Goal: Task Accomplishment & Management: Manage account settings

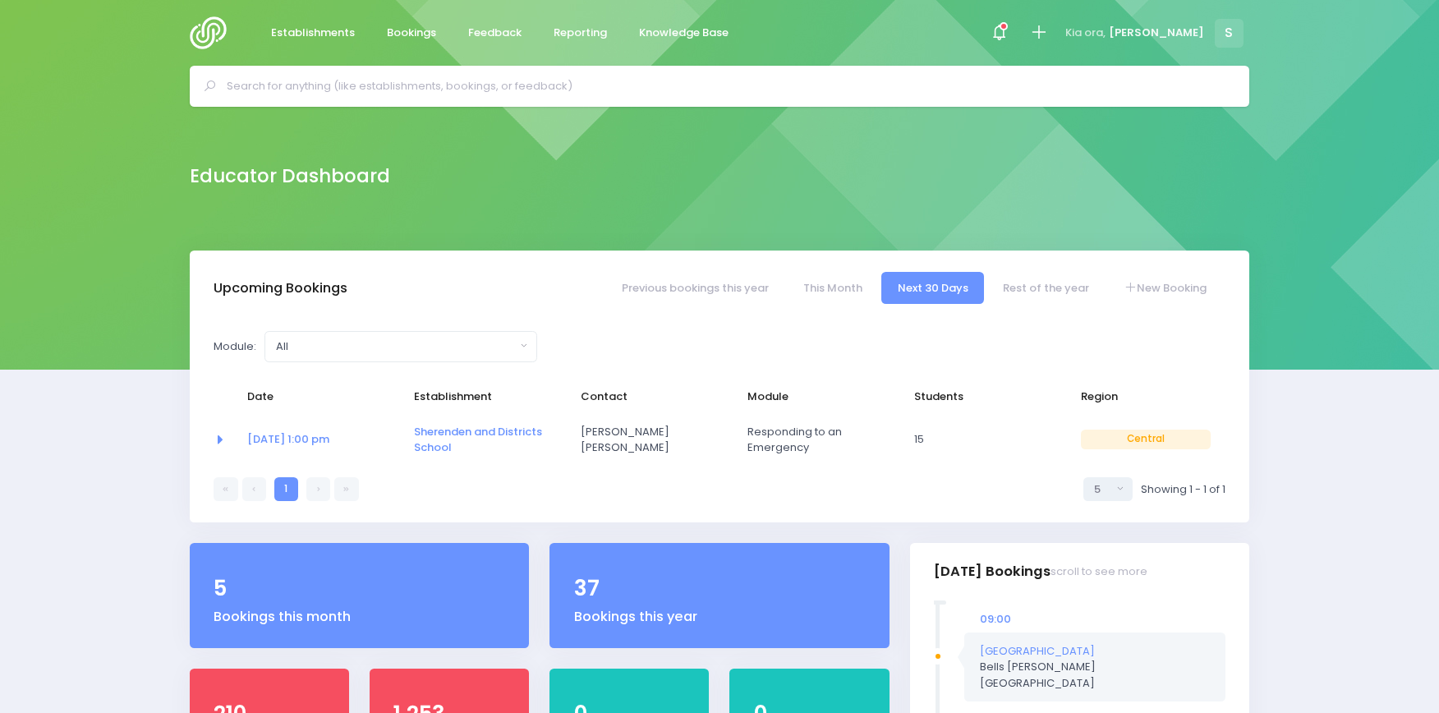
select select "5"
click at [286, 84] on input "text" at bounding box center [726, 86] width 999 height 25
type input "omakere"
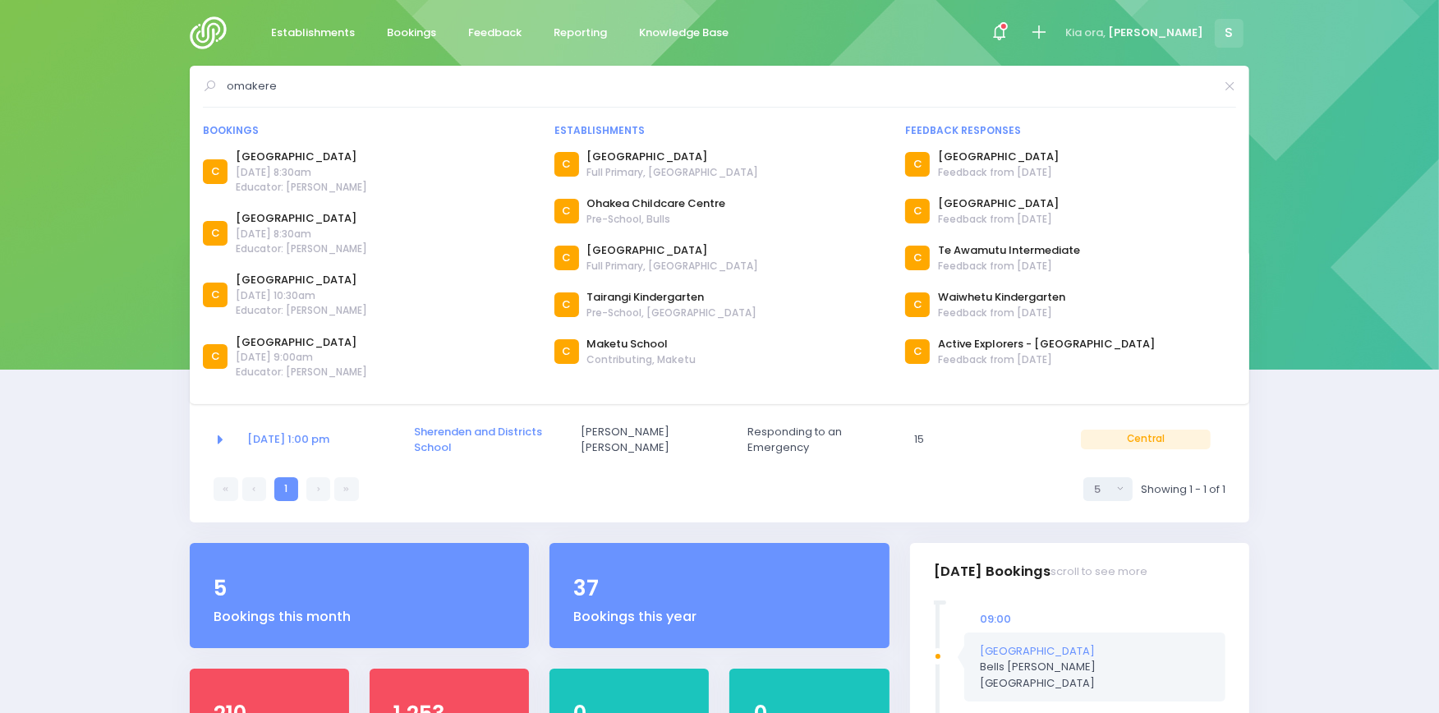
drag, startPoint x: 281, startPoint y: 80, endPoint x: 177, endPoint y: 78, distance: 103.5
click at [177, 78] on div "omakere Bookings C C" at bounding box center [719, 86] width 1439 height 41
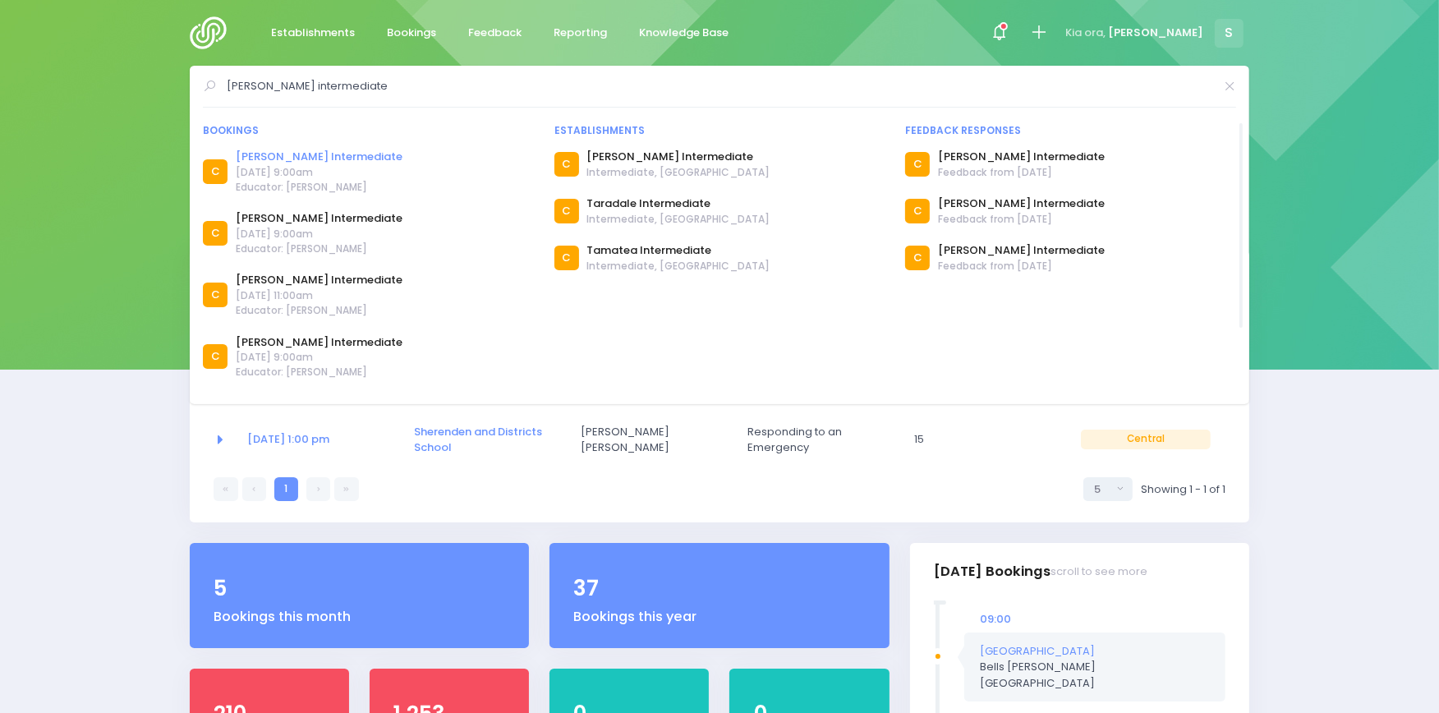
type input "napier intermediate"
click at [279, 153] on link "[PERSON_NAME] Intermediate" at bounding box center [319, 157] width 167 height 16
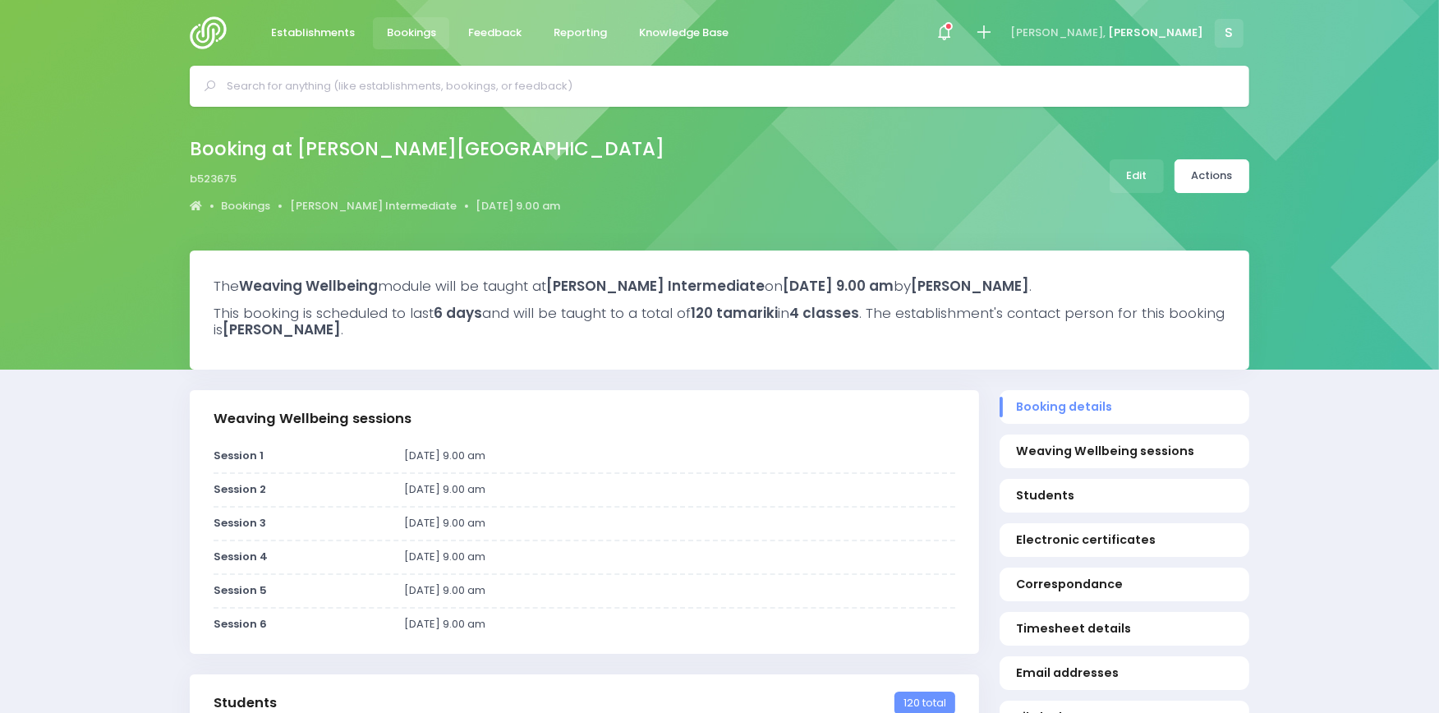
select select "5"
click at [1131, 170] on link "Edit" at bounding box center [1136, 176] width 54 height 34
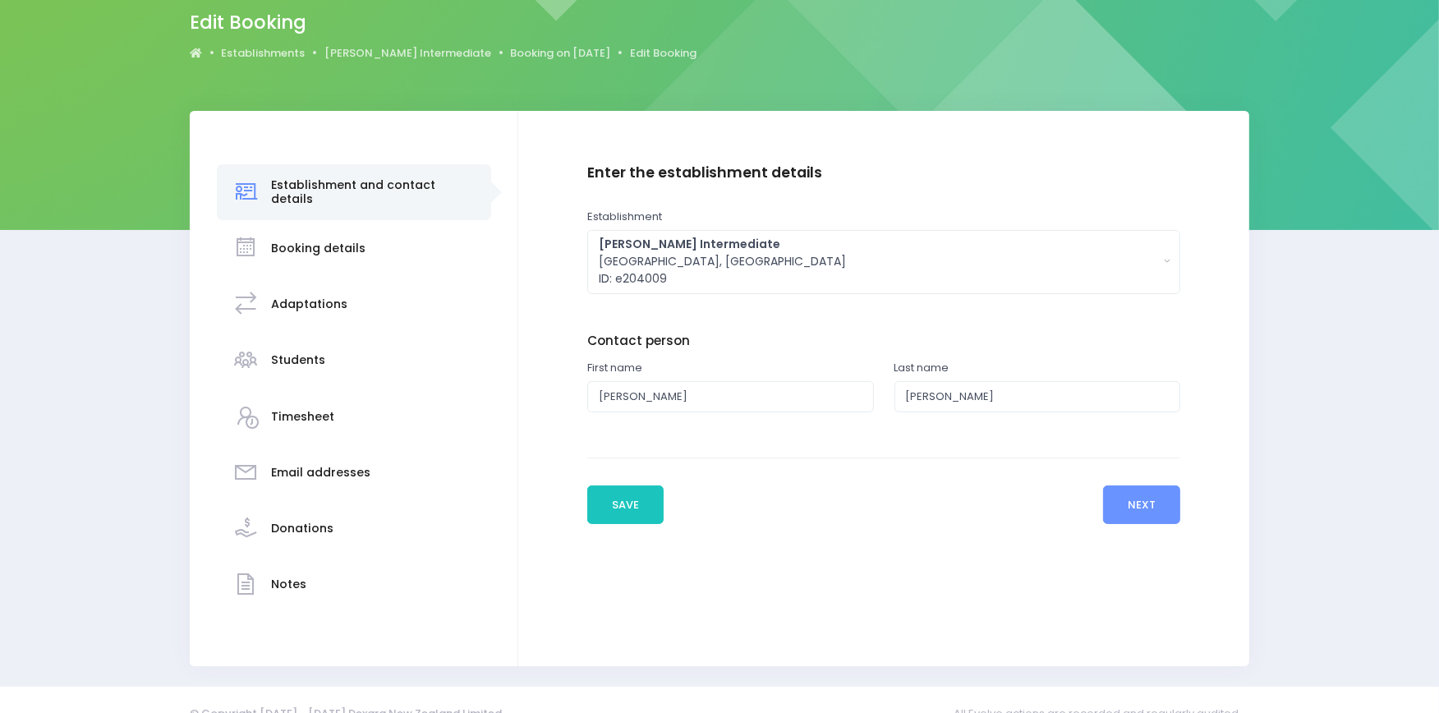
scroll to position [166, 0]
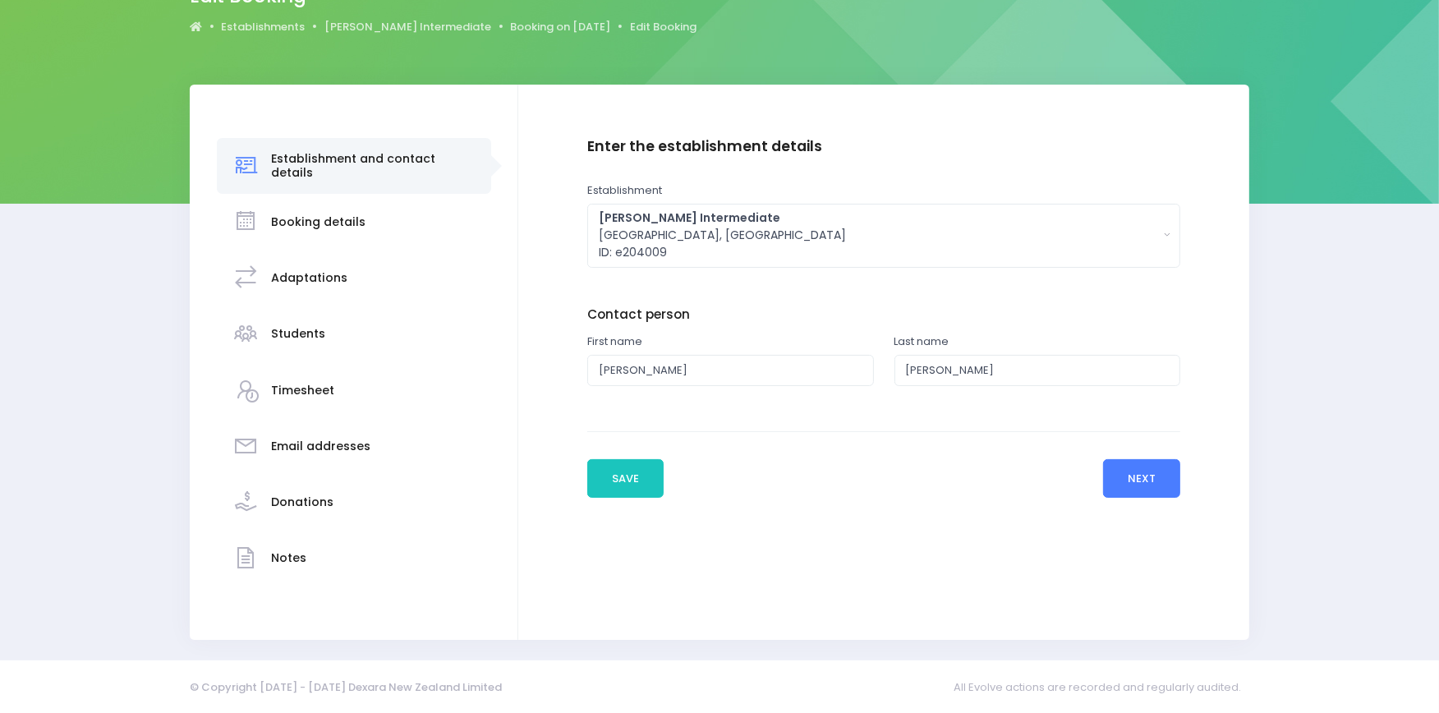
click at [1143, 472] on button "Next" at bounding box center [1142, 478] width 78 height 39
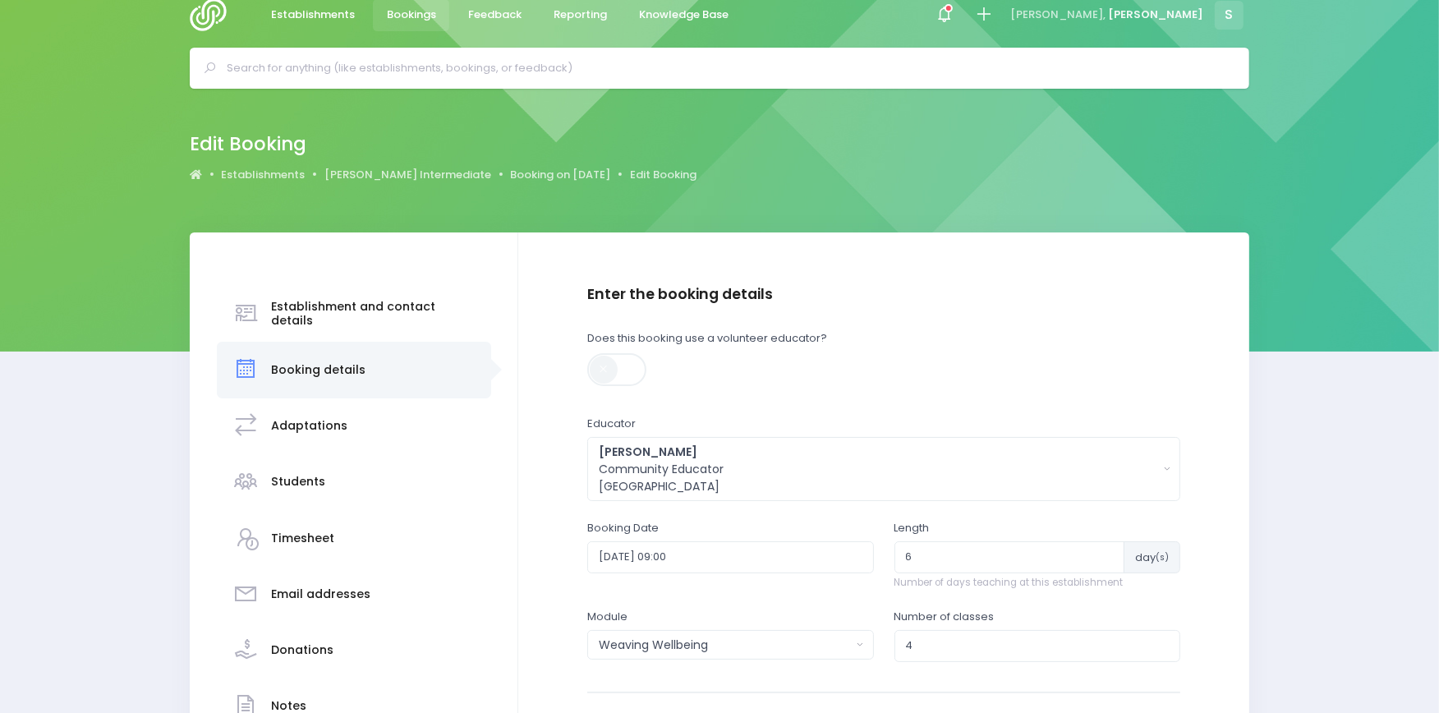
scroll to position [14, 0]
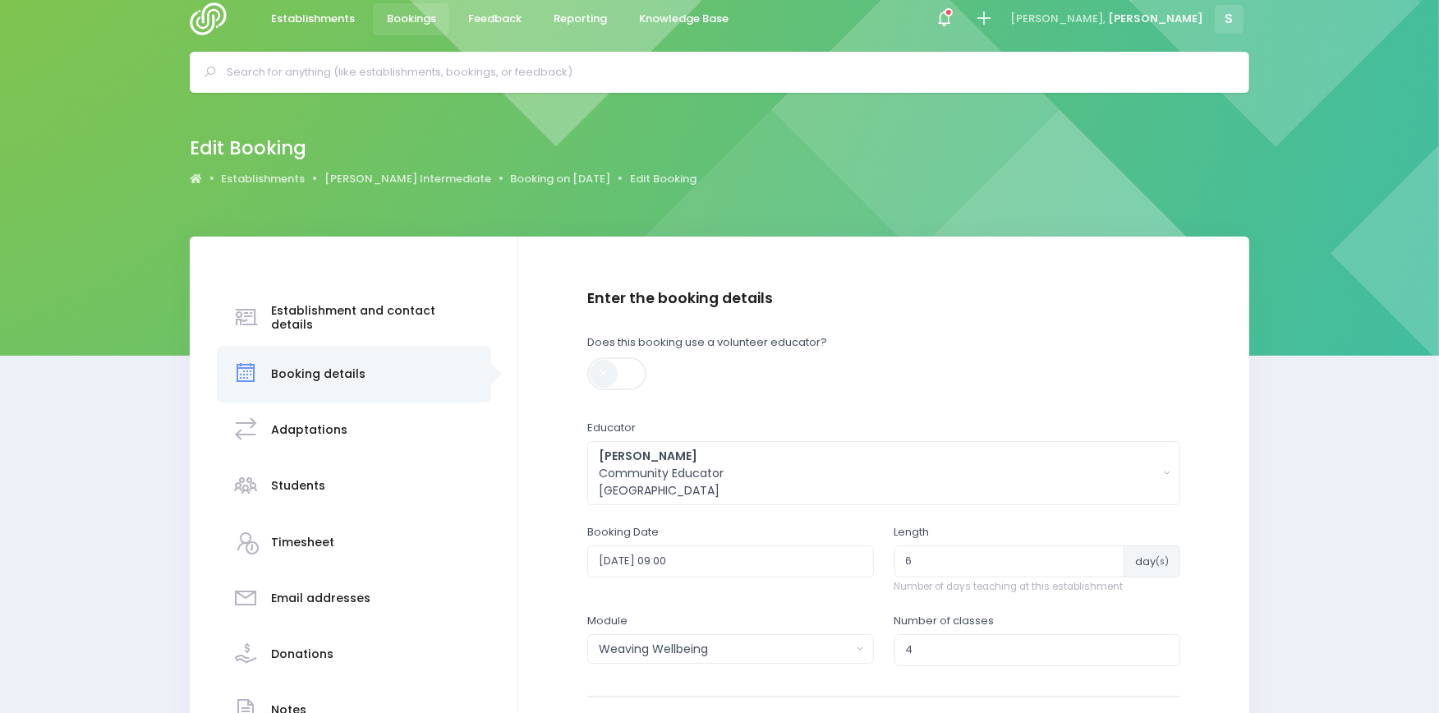
click at [347, 62] on input "text" at bounding box center [726, 72] width 999 height 25
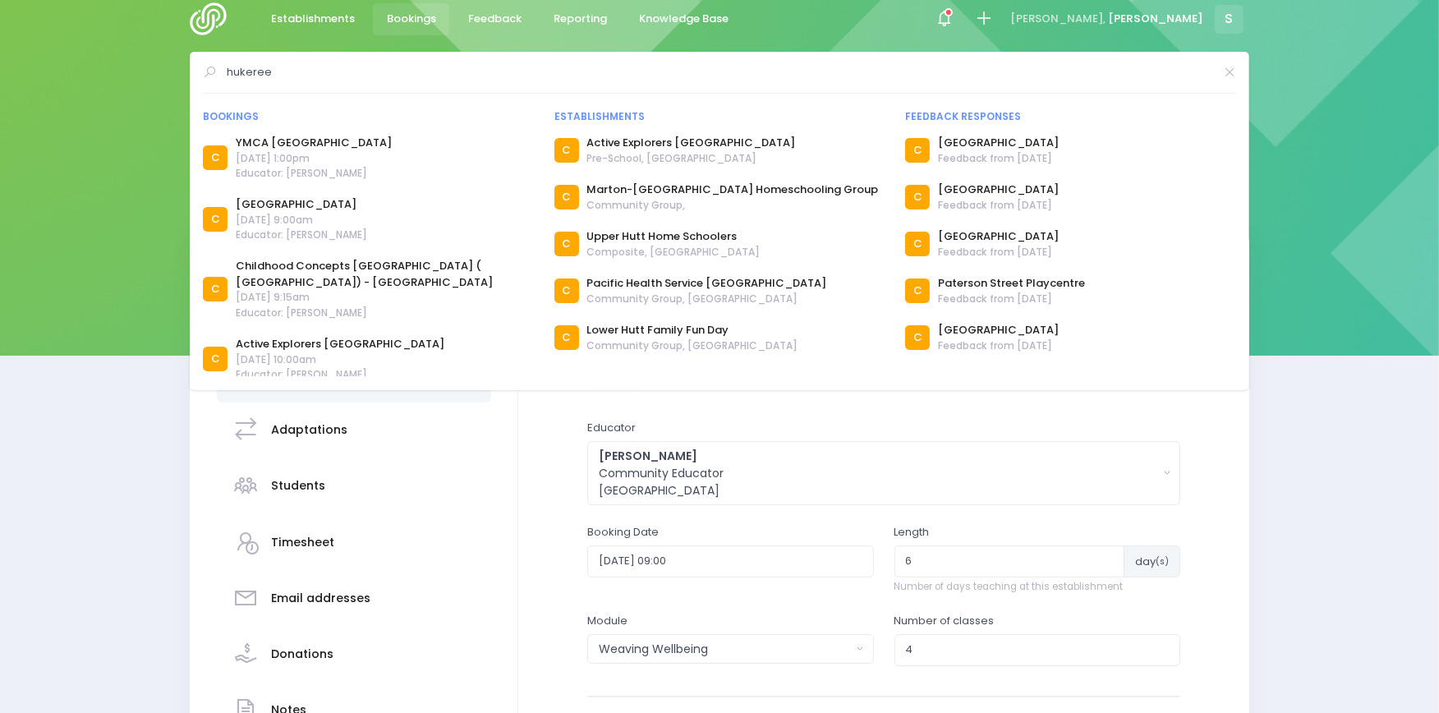
type input "hukere"
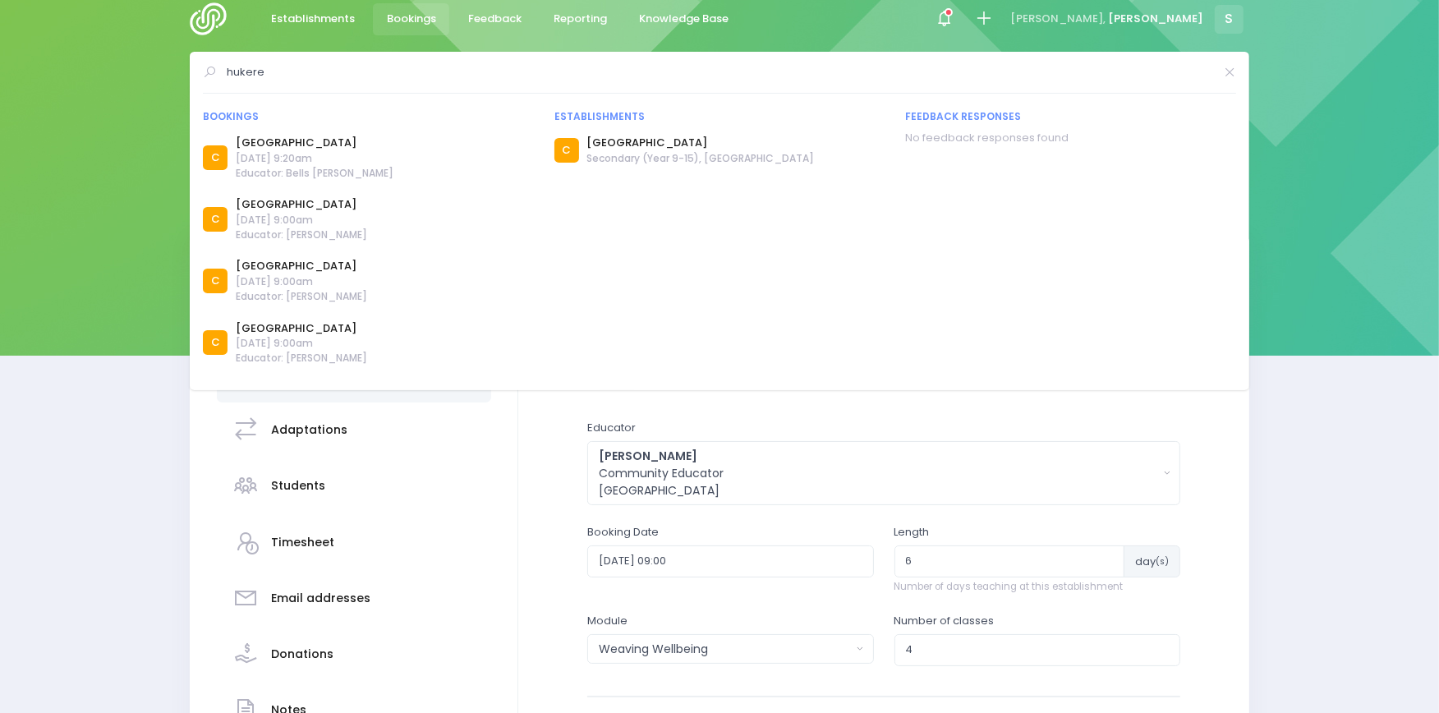
drag, startPoint x: 285, startPoint y: 74, endPoint x: 200, endPoint y: 69, distance: 85.5
click at [200, 69] on div "hukere Bookings C [GEOGRAPHIC_DATA]" at bounding box center [719, 221] width 1059 height 338
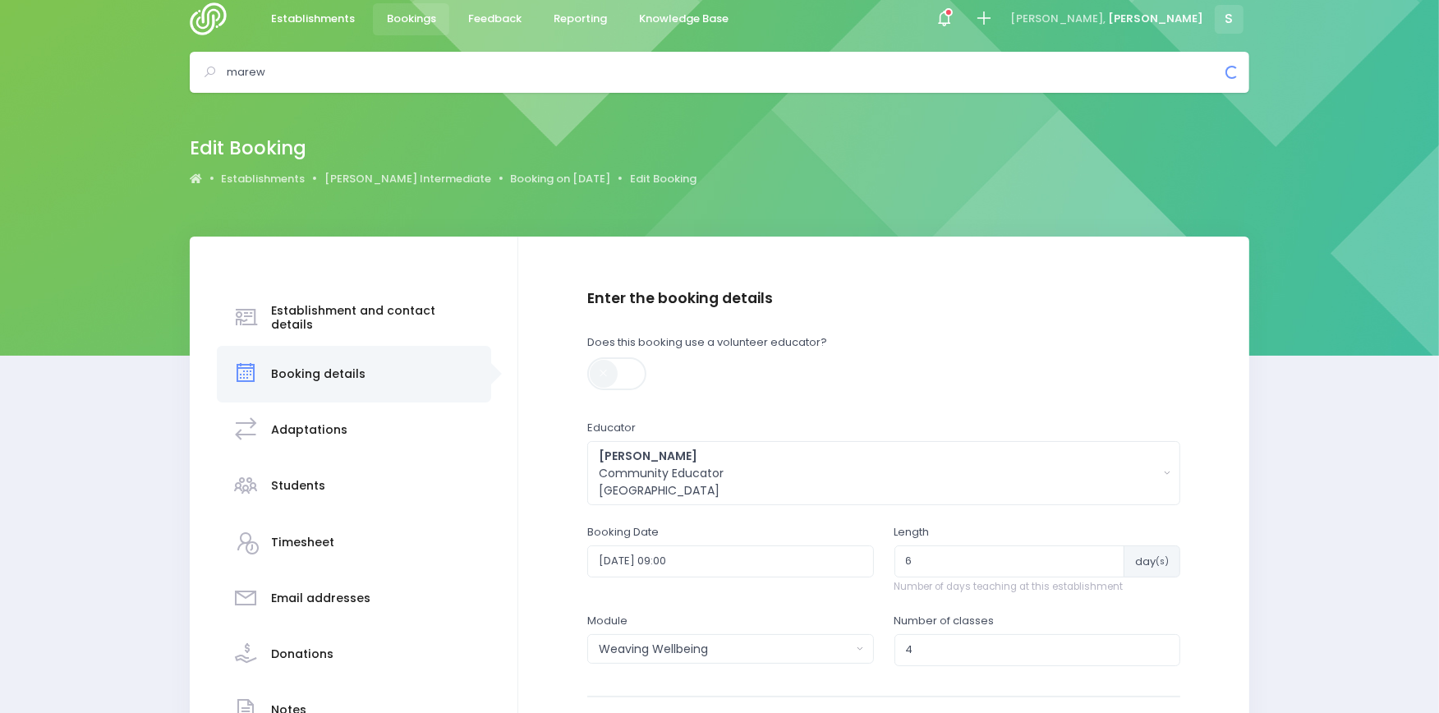
type input "marewa"
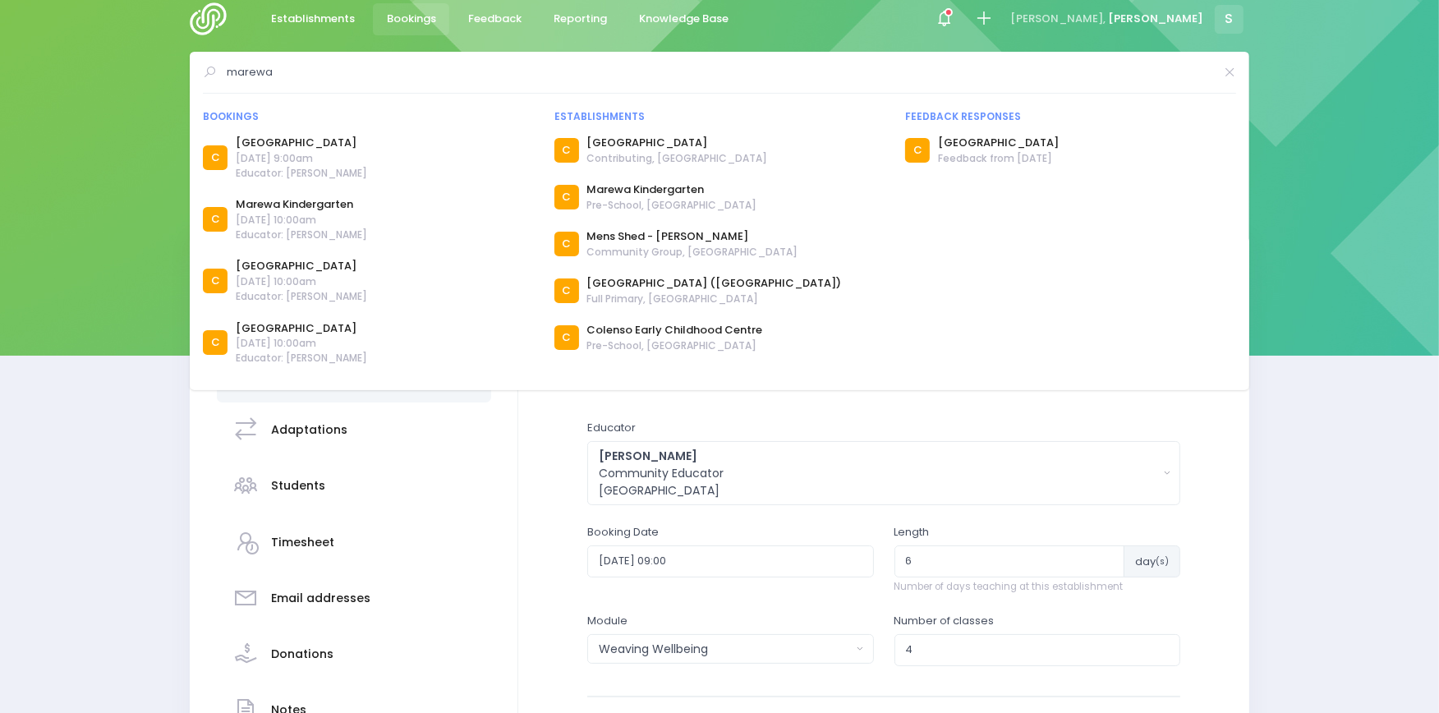
drag, startPoint x: 283, startPoint y: 67, endPoint x: 177, endPoint y: 69, distance: 106.8
click at [177, 69] on div "marewa Bookings C C" at bounding box center [719, 72] width 1439 height 41
type input "tarad"
